Goal: Task Accomplishment & Management: Use online tool/utility

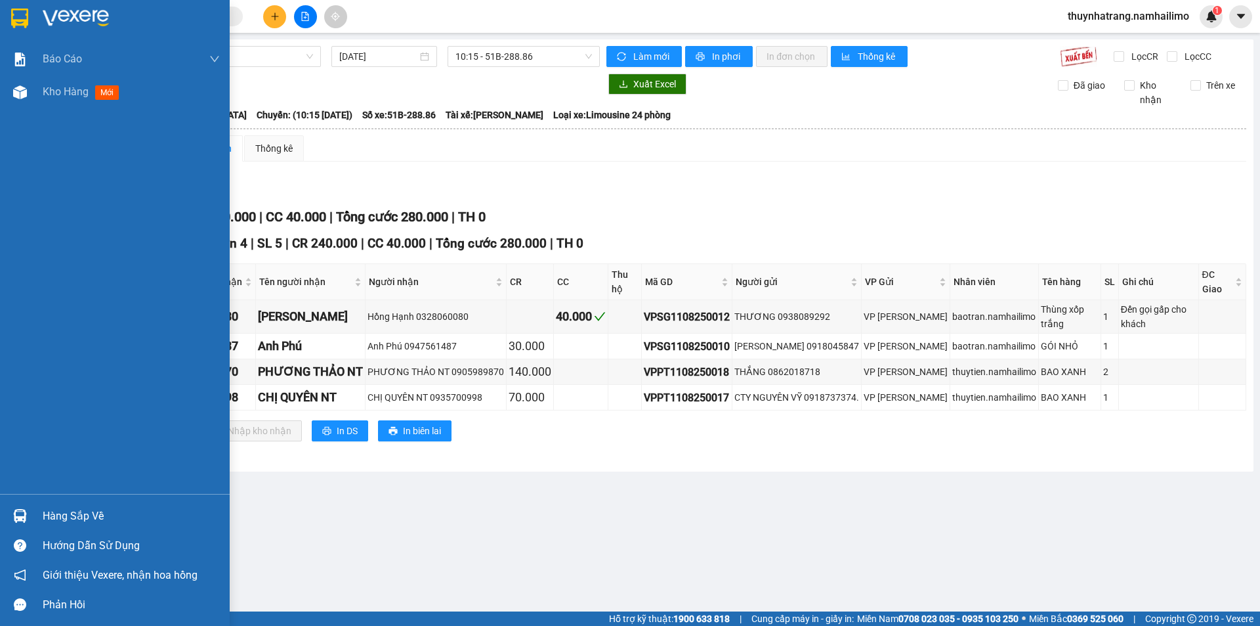
click at [65, 15] on img at bounding box center [76, 19] width 66 height 20
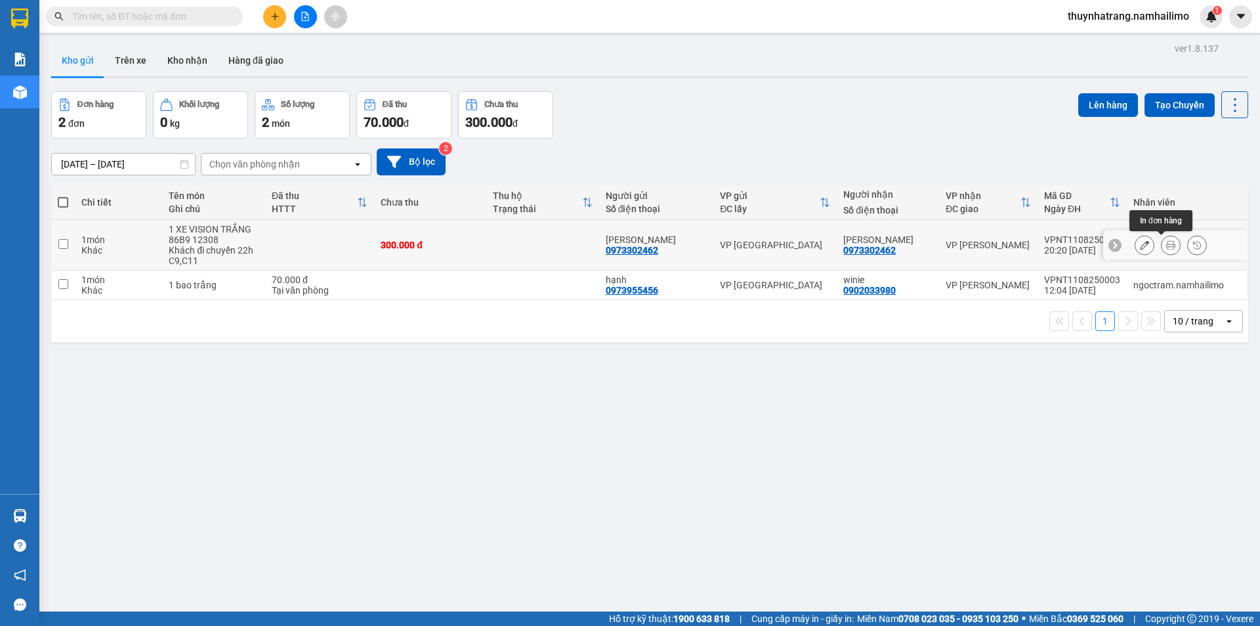
click at [1166, 246] on icon at bounding box center [1170, 244] width 9 height 9
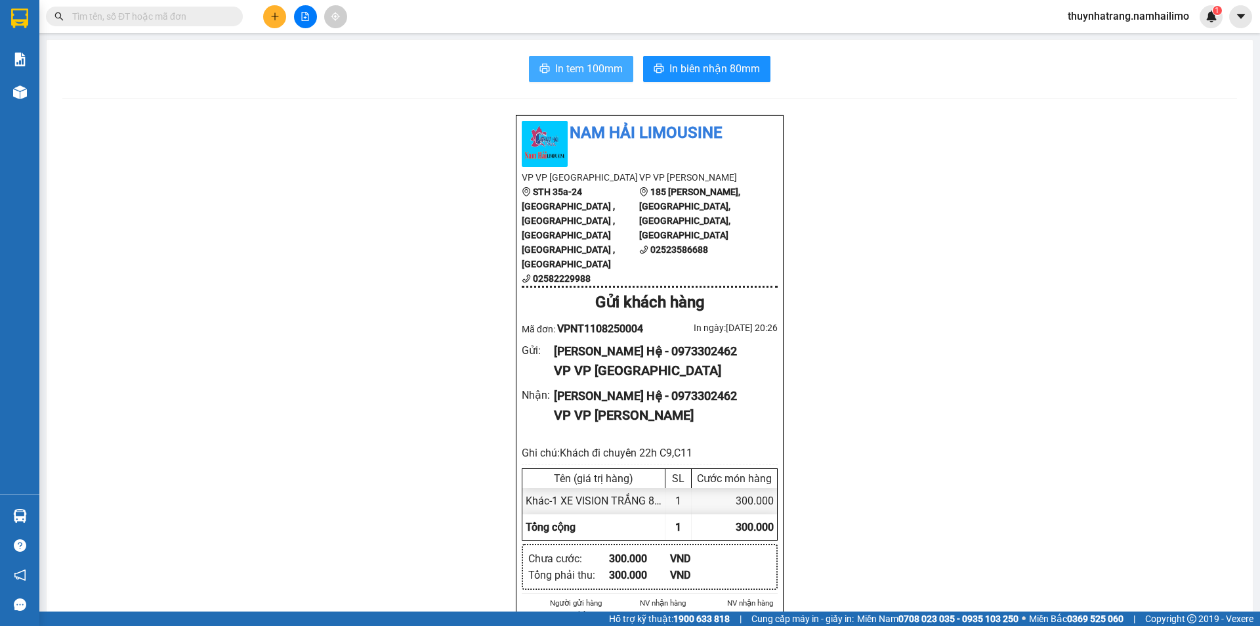
click at [599, 67] on span "In tem 100mm" at bounding box center [589, 68] width 68 height 16
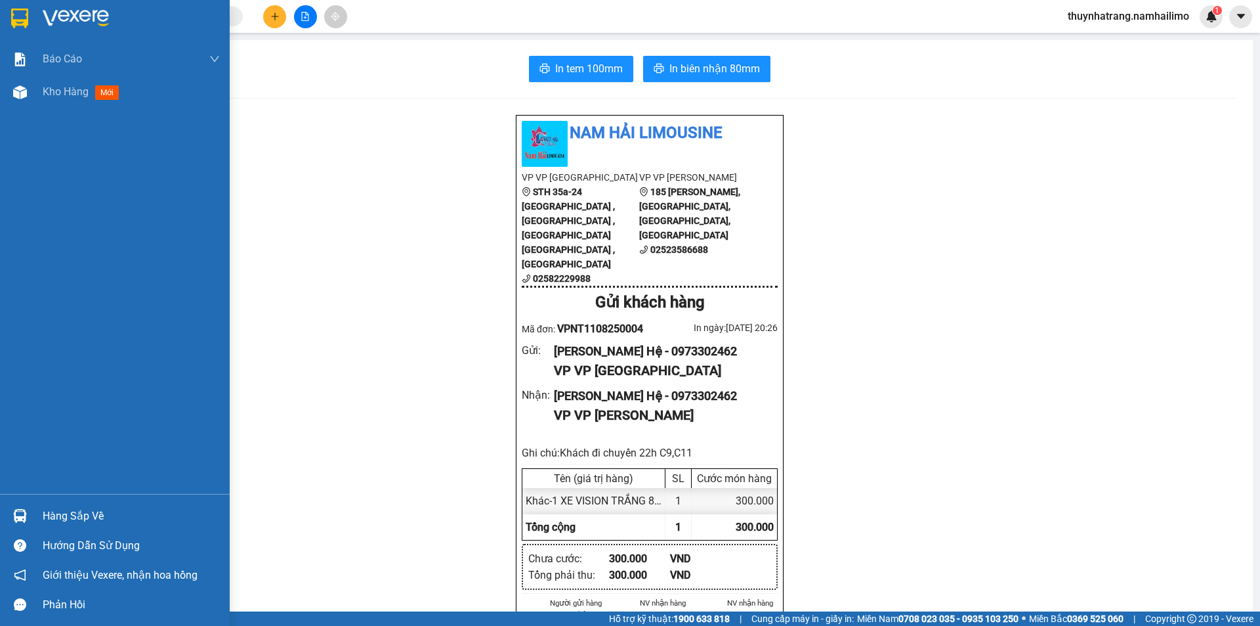
click at [47, 18] on img at bounding box center [76, 19] width 66 height 20
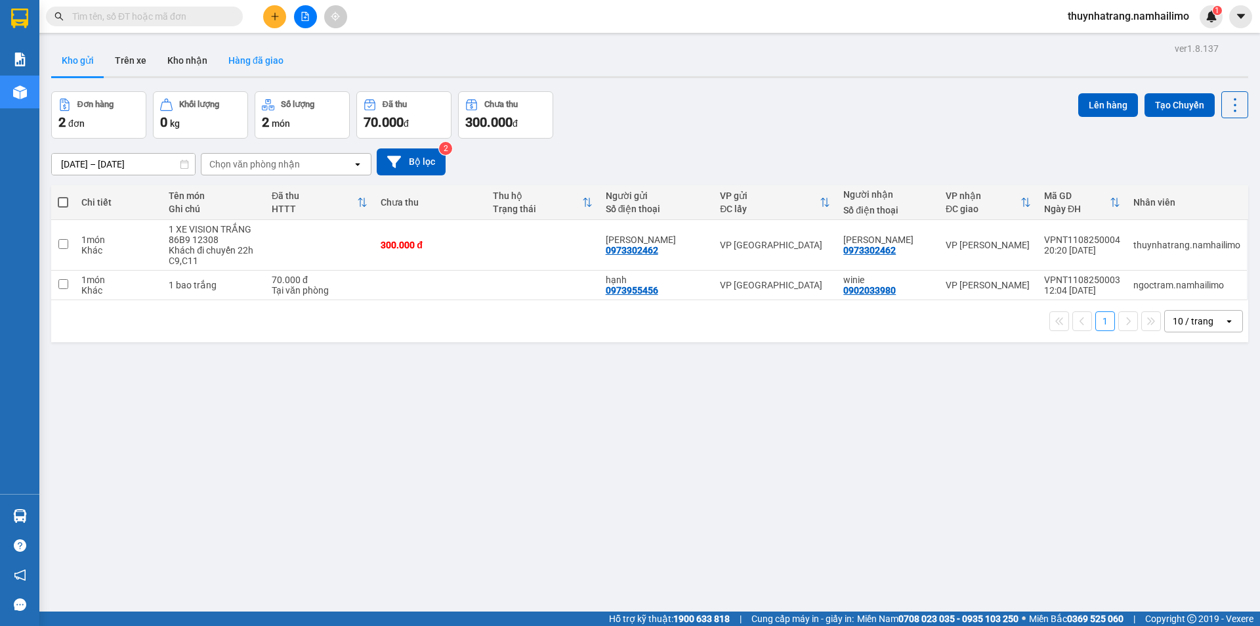
drag, startPoint x: 255, startPoint y: 62, endPoint x: 407, endPoint y: 75, distance: 152.9
click at [255, 62] on button "Hàng đã giao" at bounding box center [256, 61] width 76 height 32
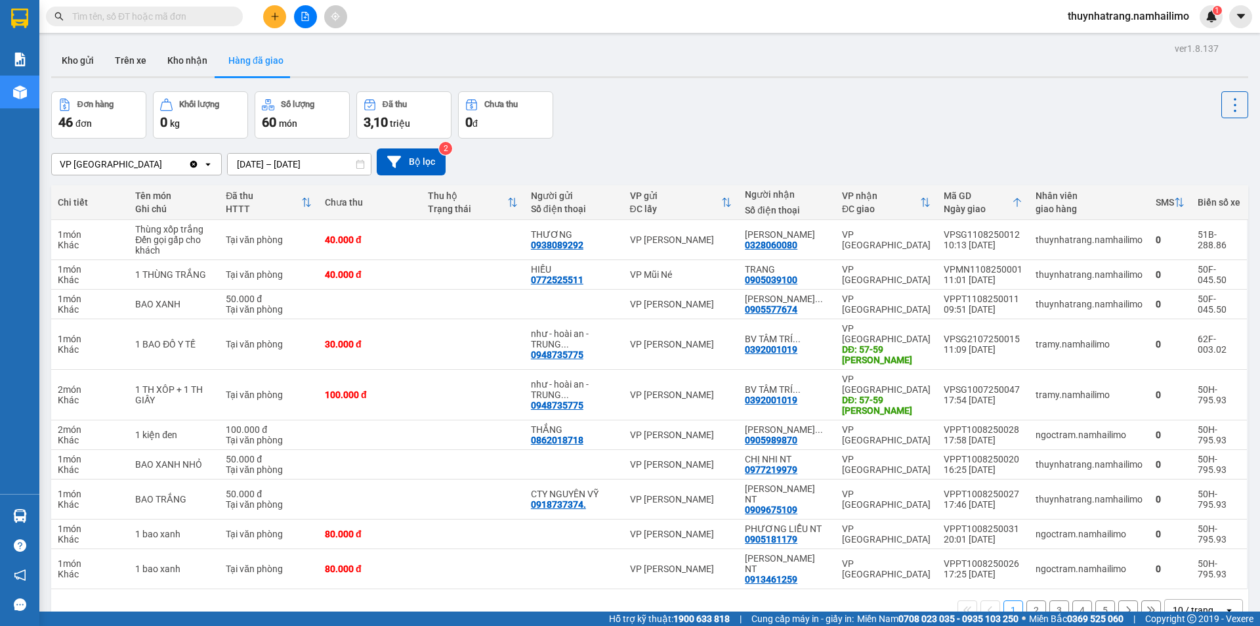
click at [1027, 600] on button "2" at bounding box center [1037, 610] width 20 height 20
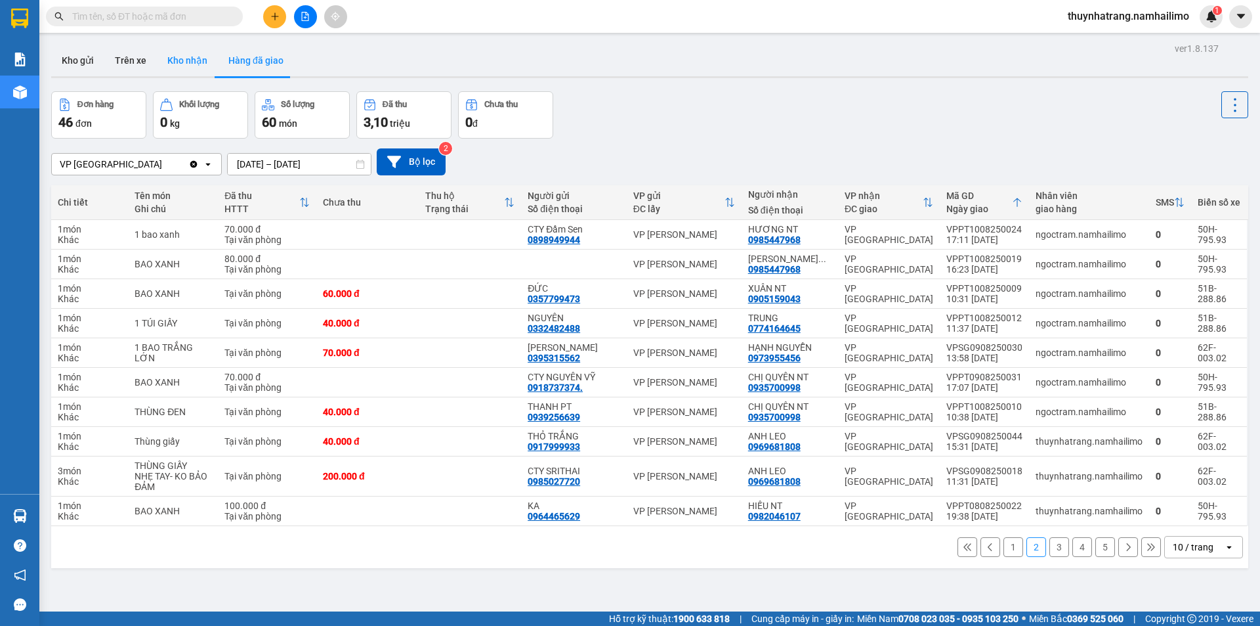
click at [183, 65] on button "Kho nhận" at bounding box center [187, 61] width 61 height 32
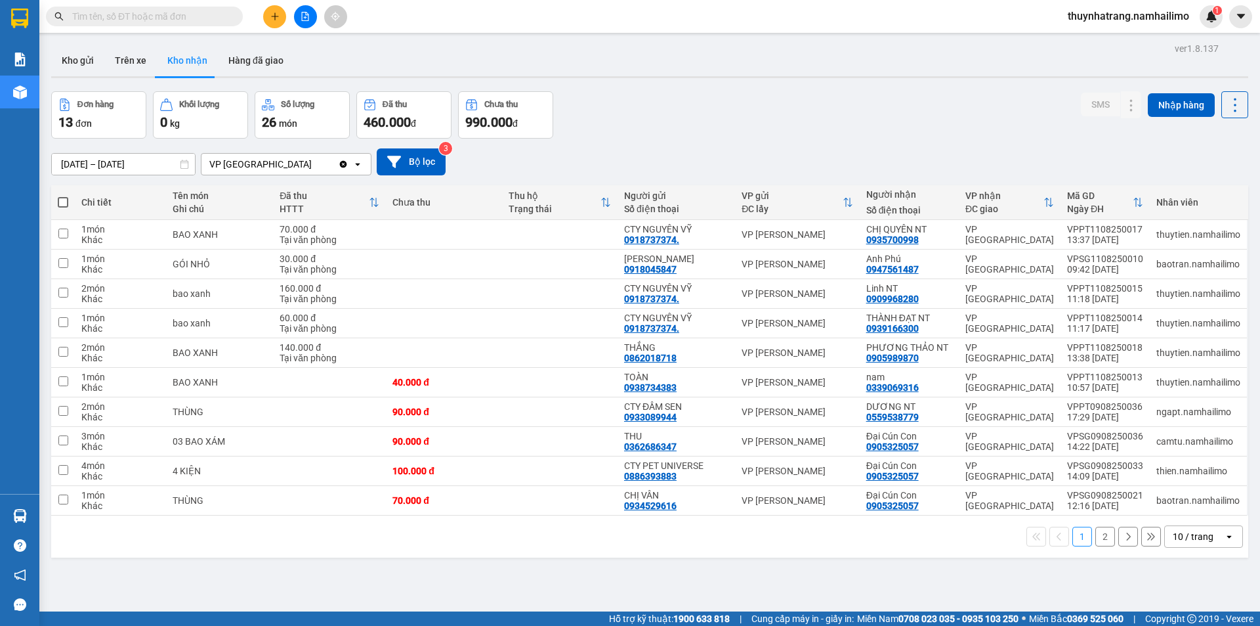
click at [1096, 538] on button "2" at bounding box center [1106, 536] width 20 height 20
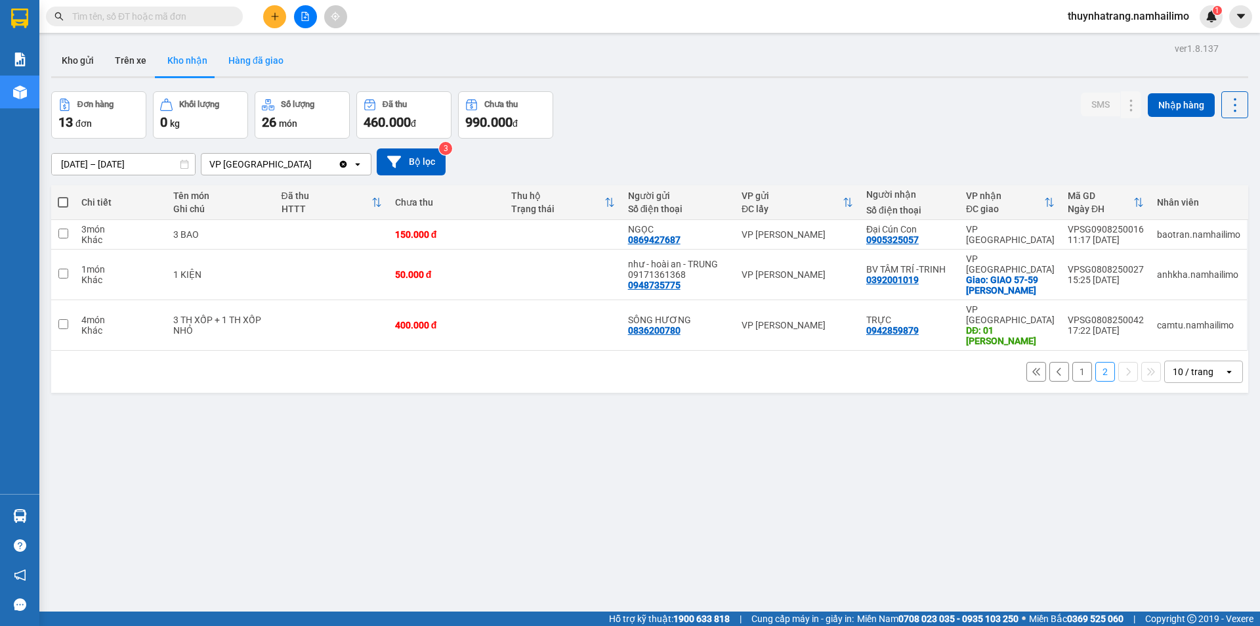
click at [265, 68] on button "Hàng đã giao" at bounding box center [256, 61] width 76 height 32
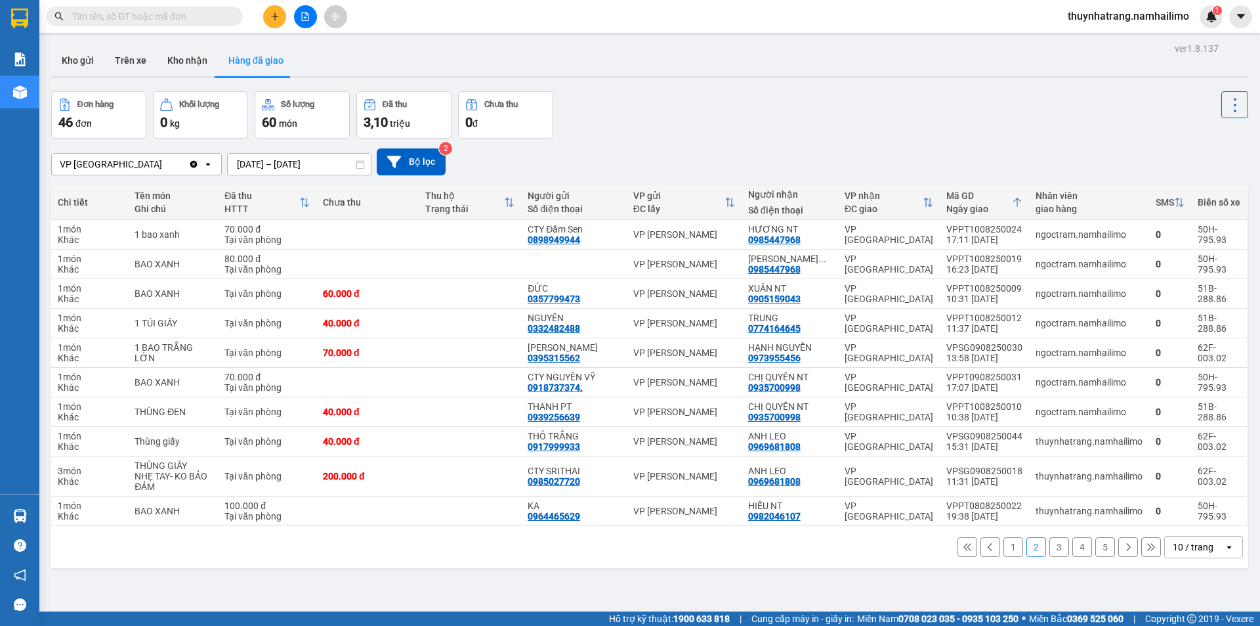
click at [1052, 549] on button "3" at bounding box center [1060, 547] width 20 height 20
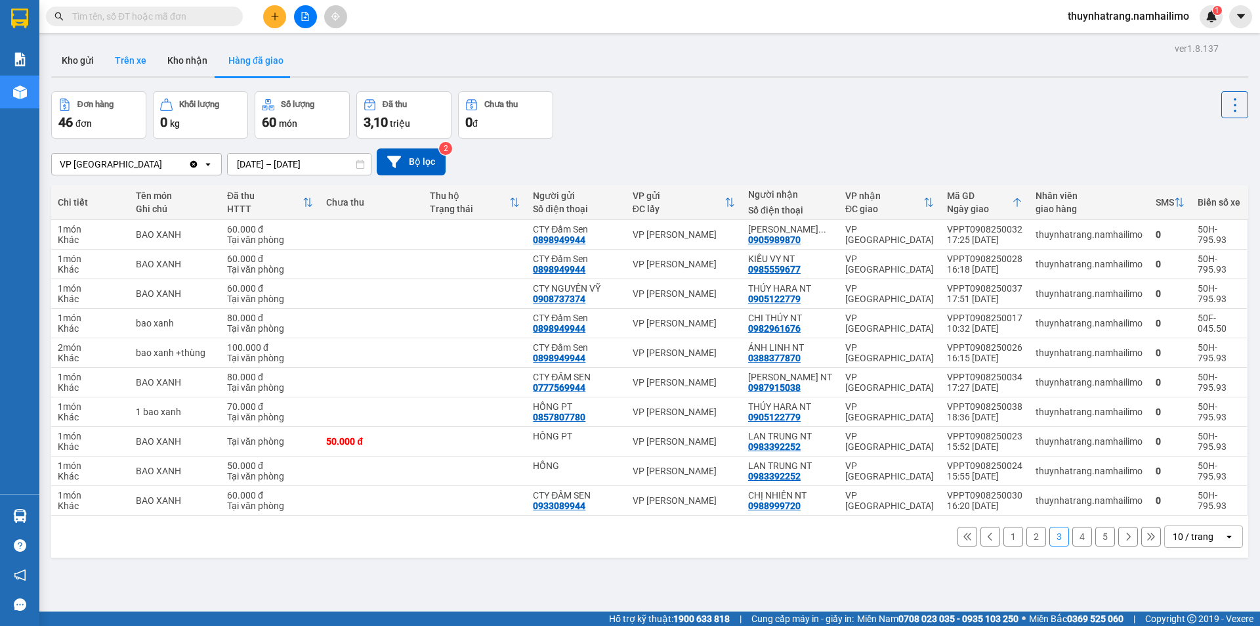
click at [134, 59] on button "Trên xe" at bounding box center [130, 61] width 53 height 32
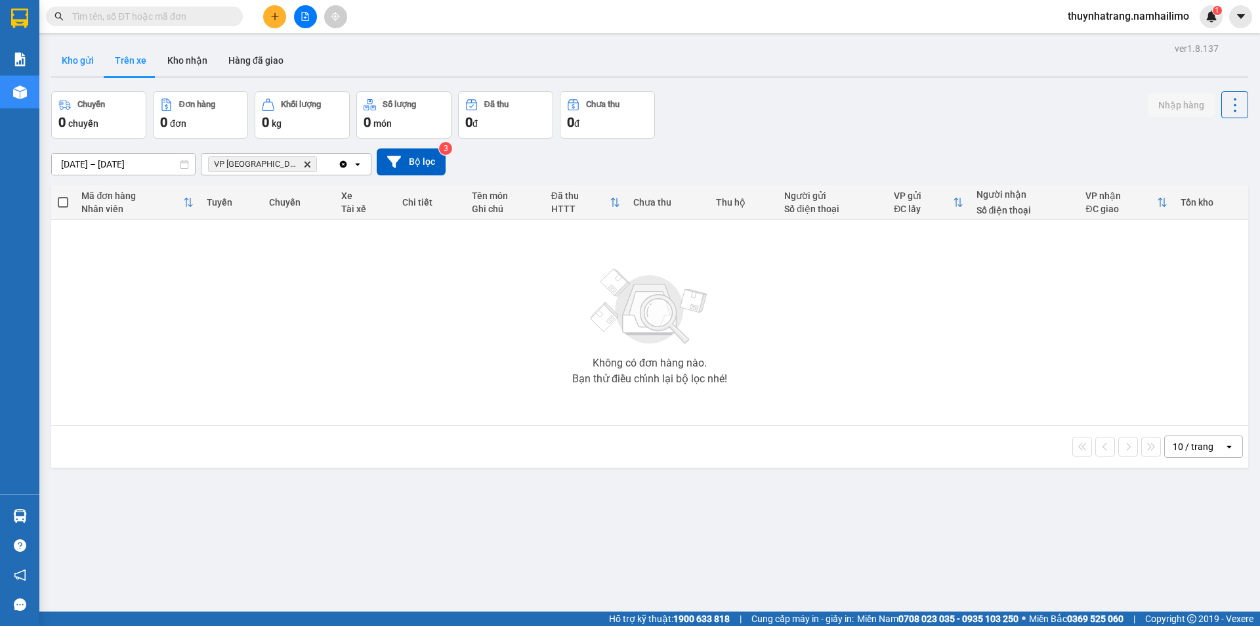
click at [72, 64] on button "Kho gửi" at bounding box center [77, 61] width 53 height 32
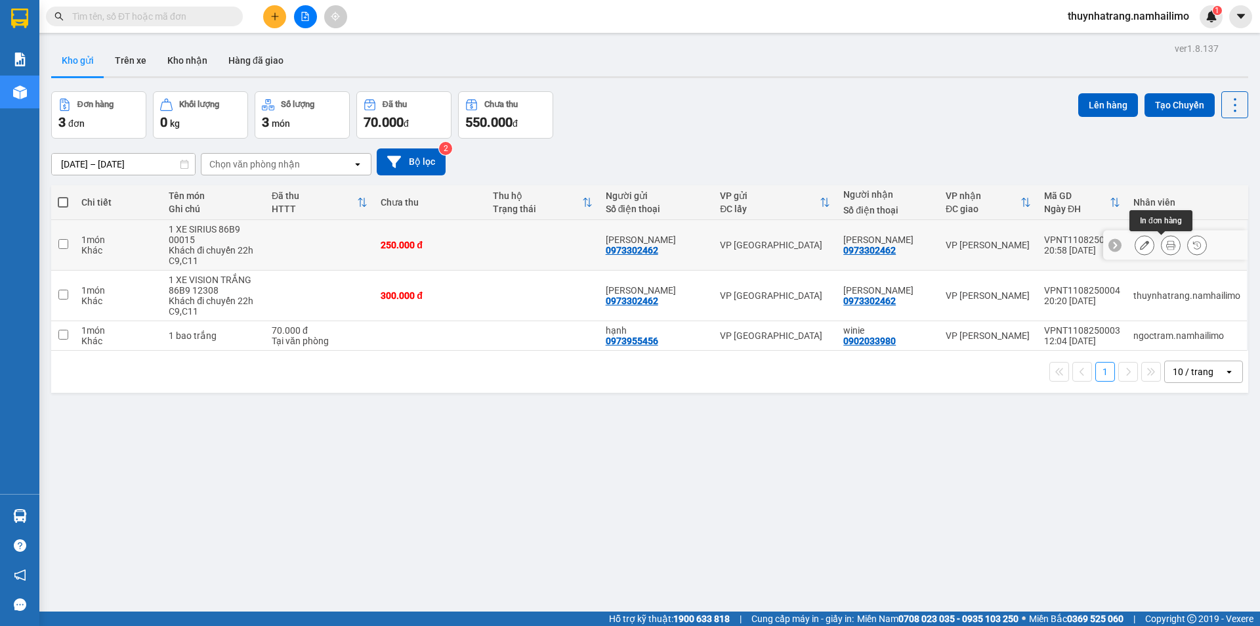
click at [1166, 244] on icon at bounding box center [1170, 244] width 9 height 9
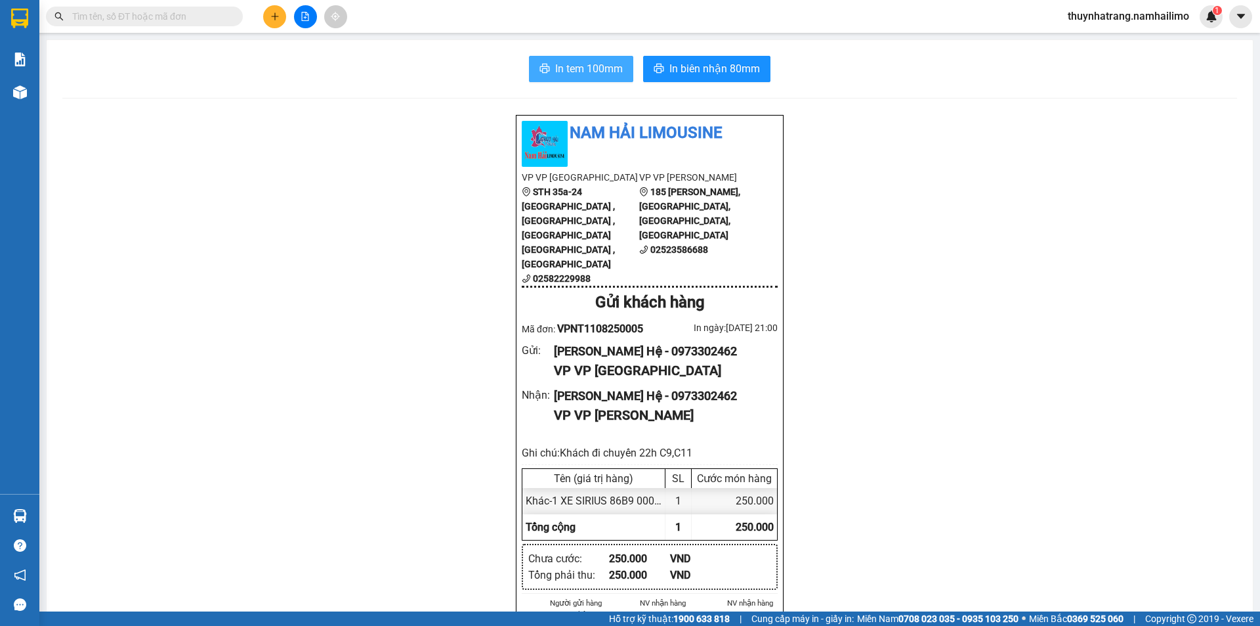
click at [561, 67] on span "In tem 100mm" at bounding box center [589, 68] width 68 height 16
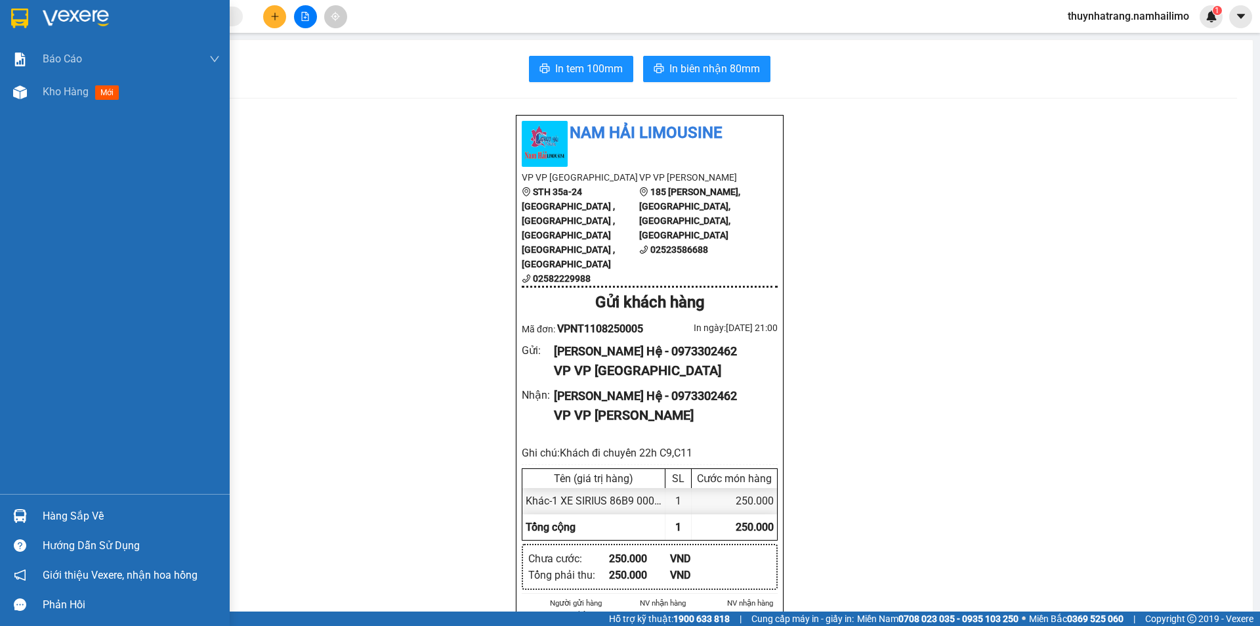
click at [73, 22] on img at bounding box center [76, 19] width 66 height 20
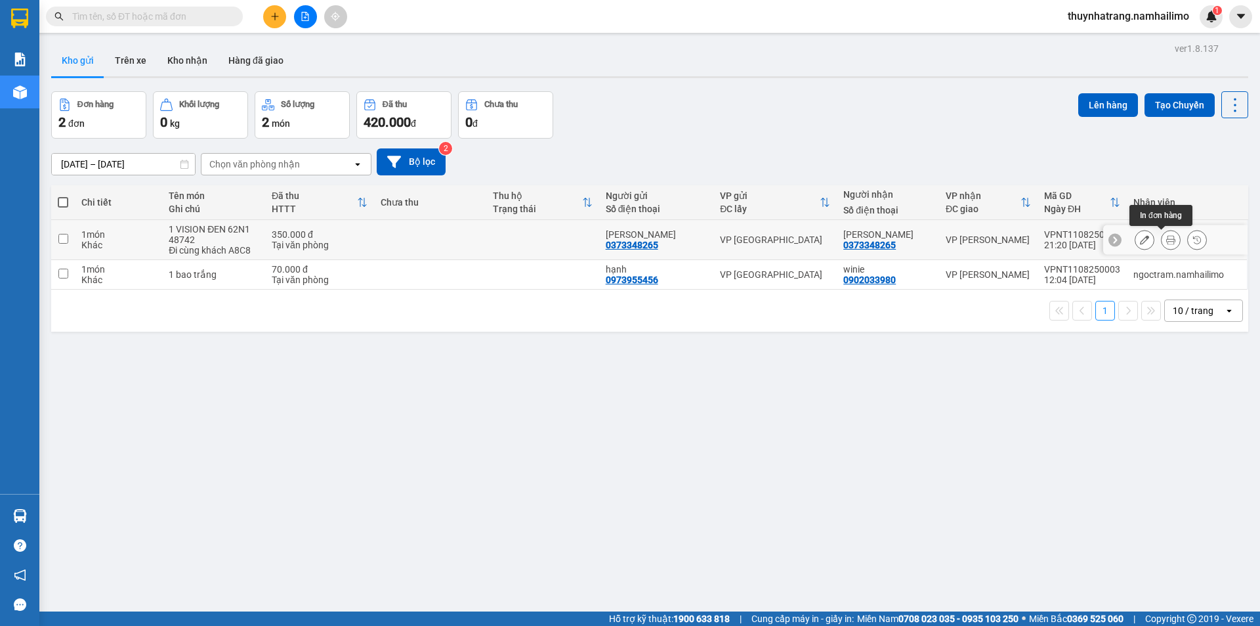
click at [1166, 240] on icon at bounding box center [1170, 239] width 9 height 9
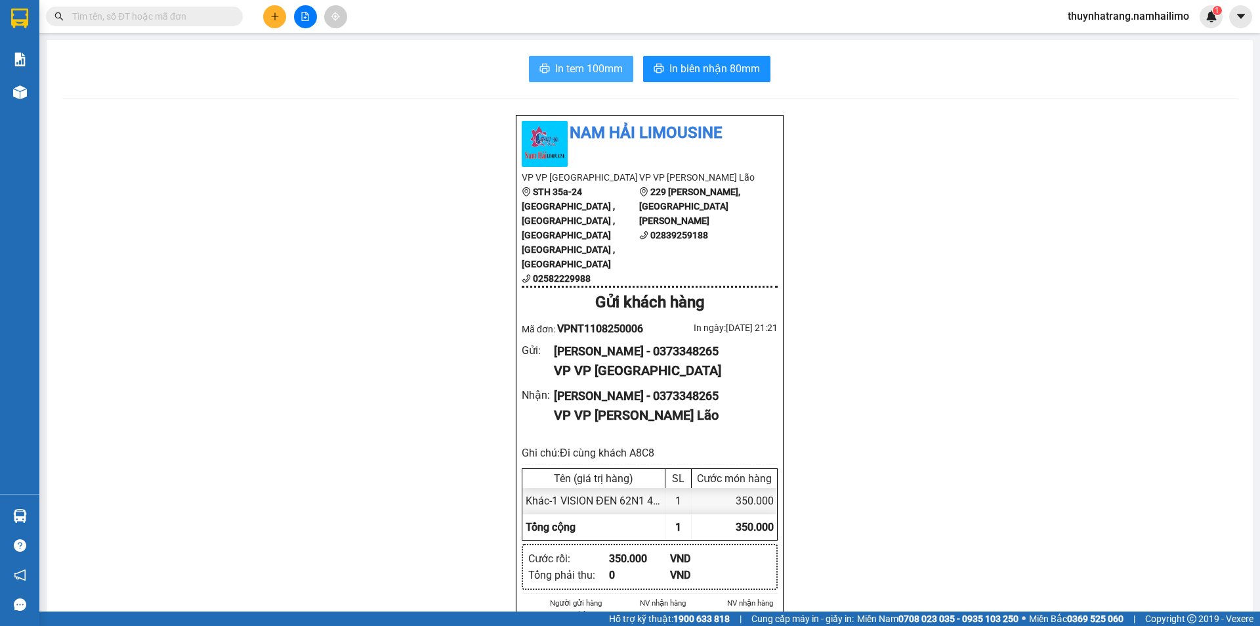
click at [575, 68] on span "In tem 100mm" at bounding box center [589, 68] width 68 height 16
